Goal: Obtain resource: Obtain resource

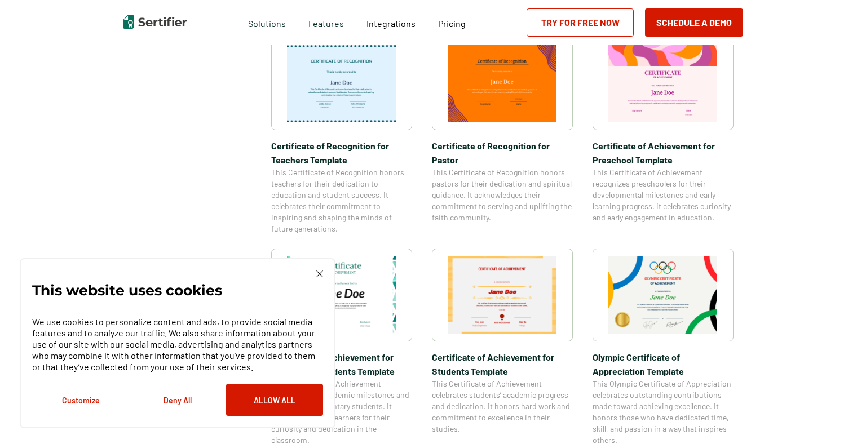
scroll to position [620, 0]
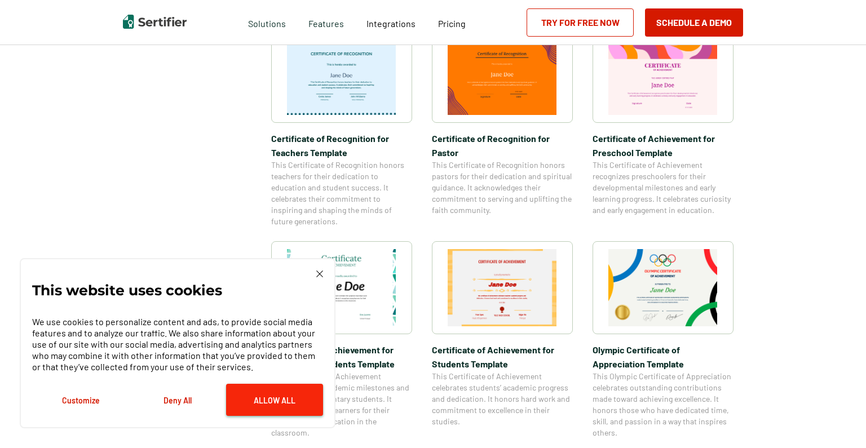
click at [249, 395] on button "Allow All" at bounding box center [274, 400] width 97 height 32
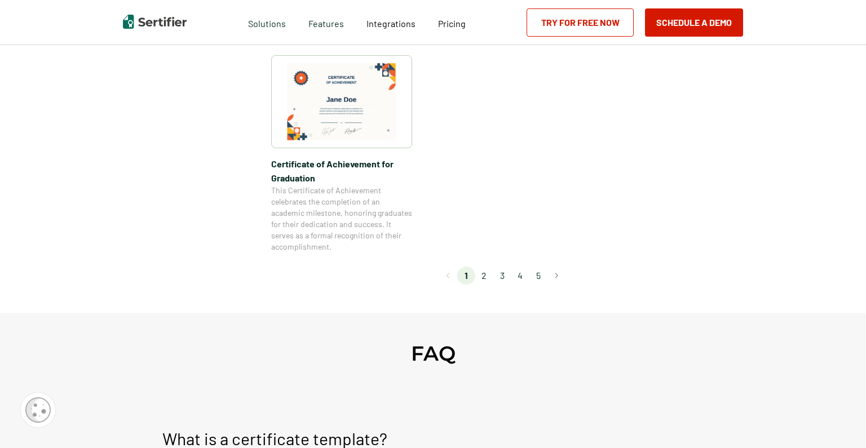
scroll to position [1071, 0]
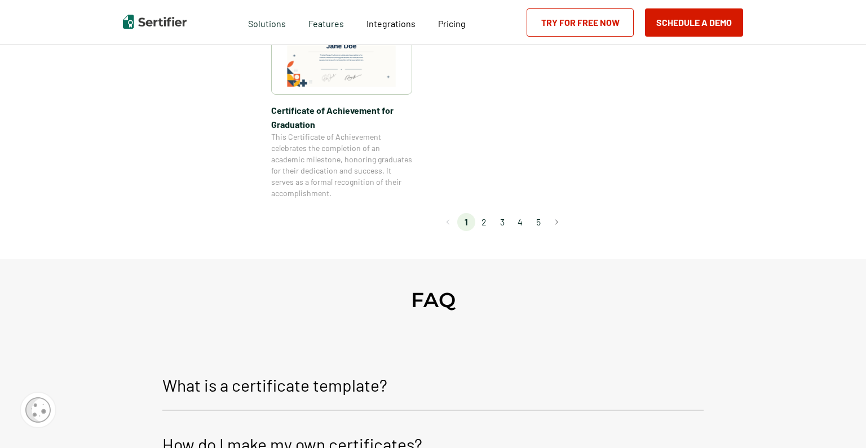
click at [484, 224] on li "2" at bounding box center [484, 222] width 18 height 18
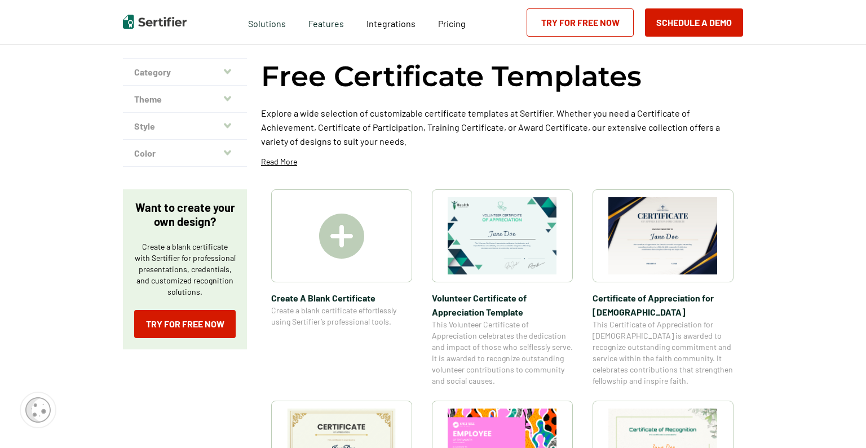
scroll to position [0, 0]
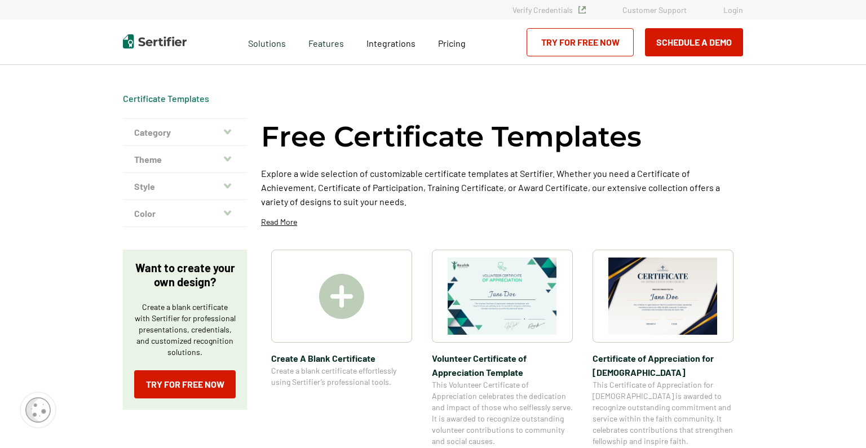
click at [157, 131] on button "Category" at bounding box center [185, 132] width 124 height 27
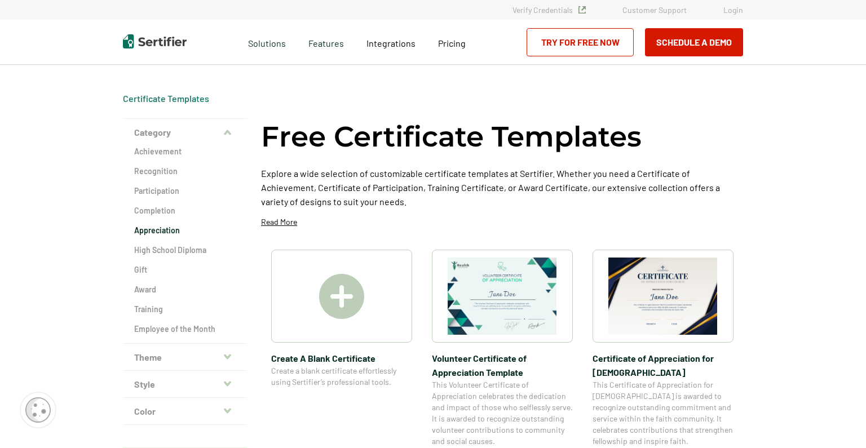
click at [147, 228] on h2 "Appreciation" at bounding box center [184, 230] width 101 height 11
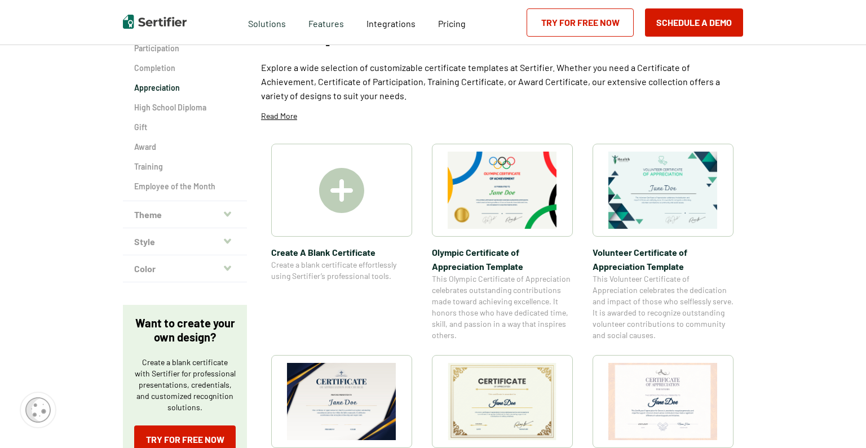
scroll to position [113, 0]
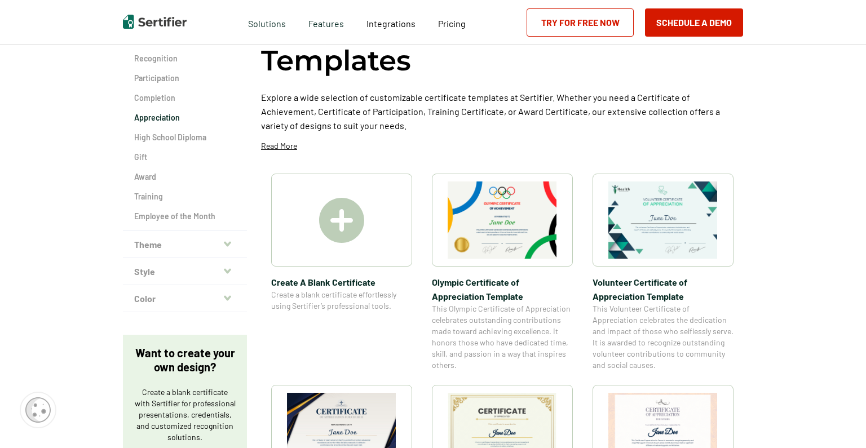
click at [347, 219] on img at bounding box center [341, 220] width 45 height 45
click at [497, 239] on img at bounding box center [501, 219] width 109 height 77
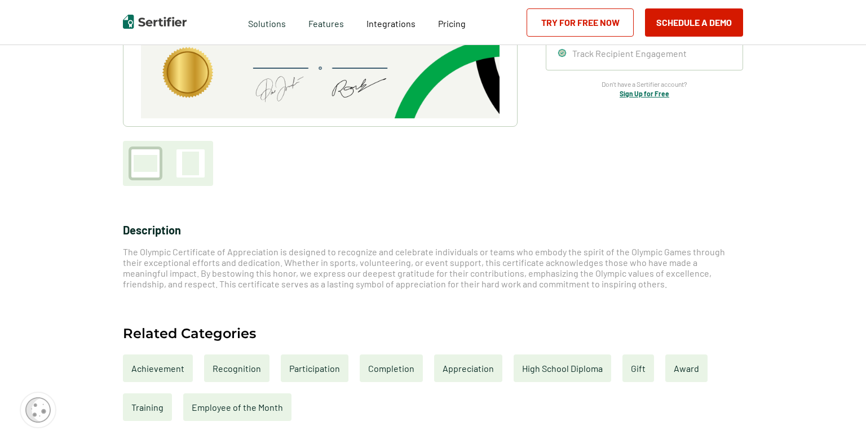
scroll to position [395, 0]
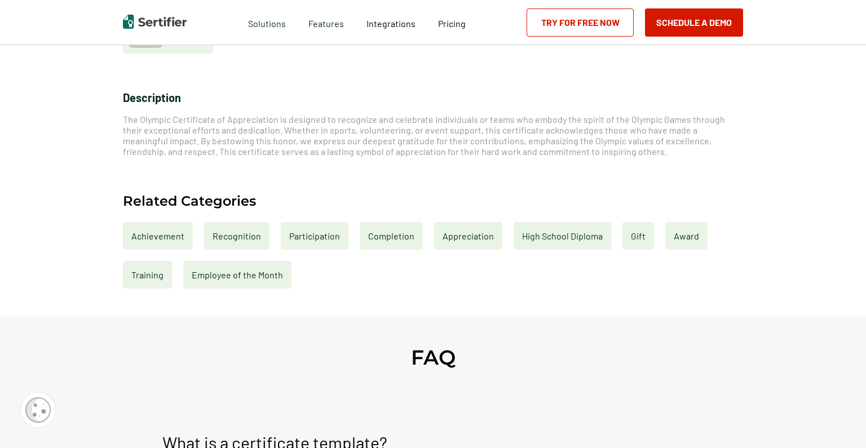
click at [162, 233] on div "Achievement" at bounding box center [158, 236] width 70 height 28
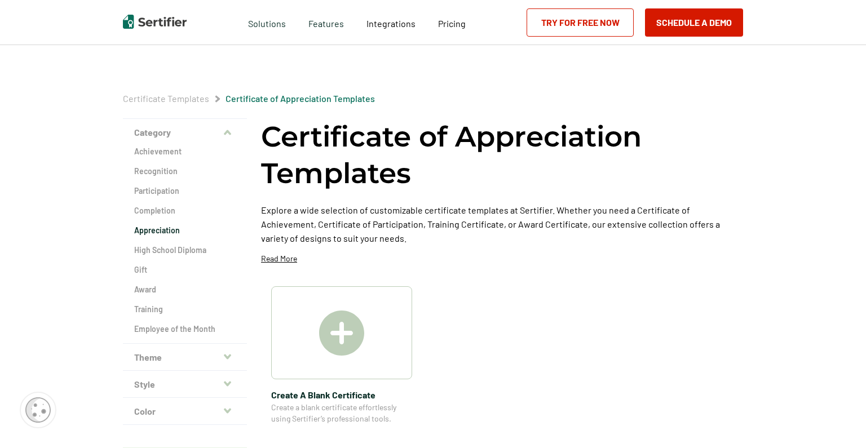
scroll to position [113, 0]
